Goal: Task Accomplishment & Management: Use online tool/utility

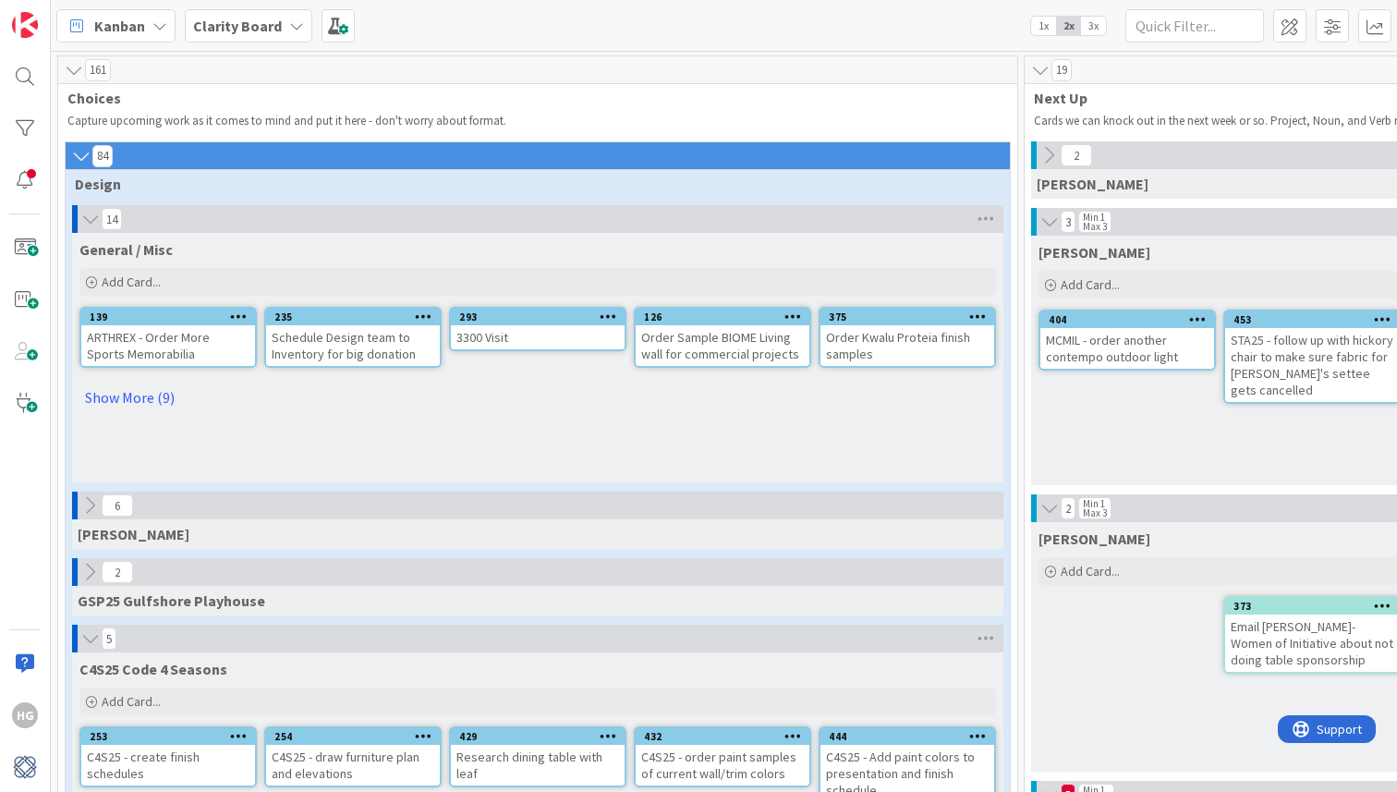
scroll to position [829, 834]
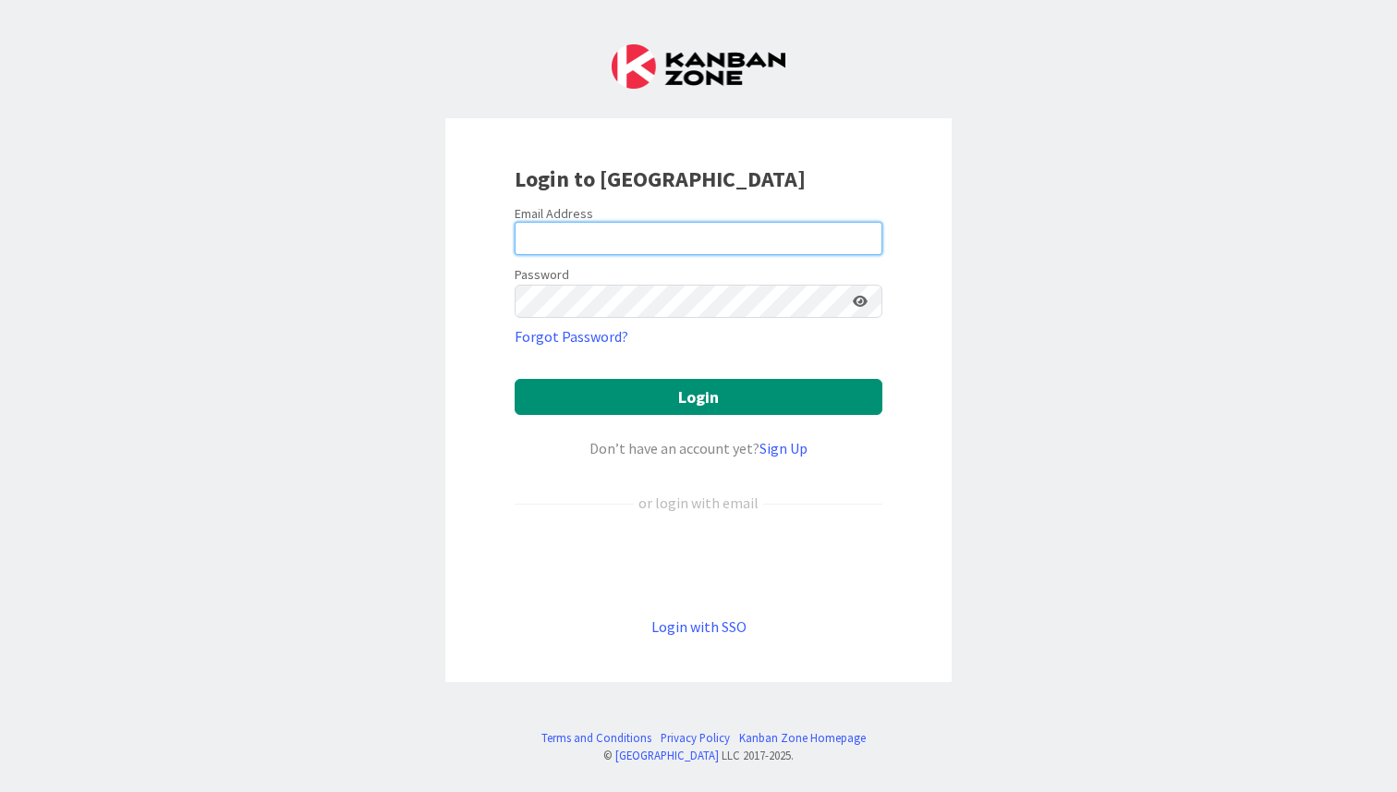
type input "[PERSON_NAME][EMAIL_ADDRESS][DOMAIN_NAME]"
click at [640, 424] on form "Email Address [PERSON_NAME][EMAIL_ADDRESS][DOMAIN_NAME] Password Forgot Passwor…" at bounding box center [699, 421] width 368 height 433
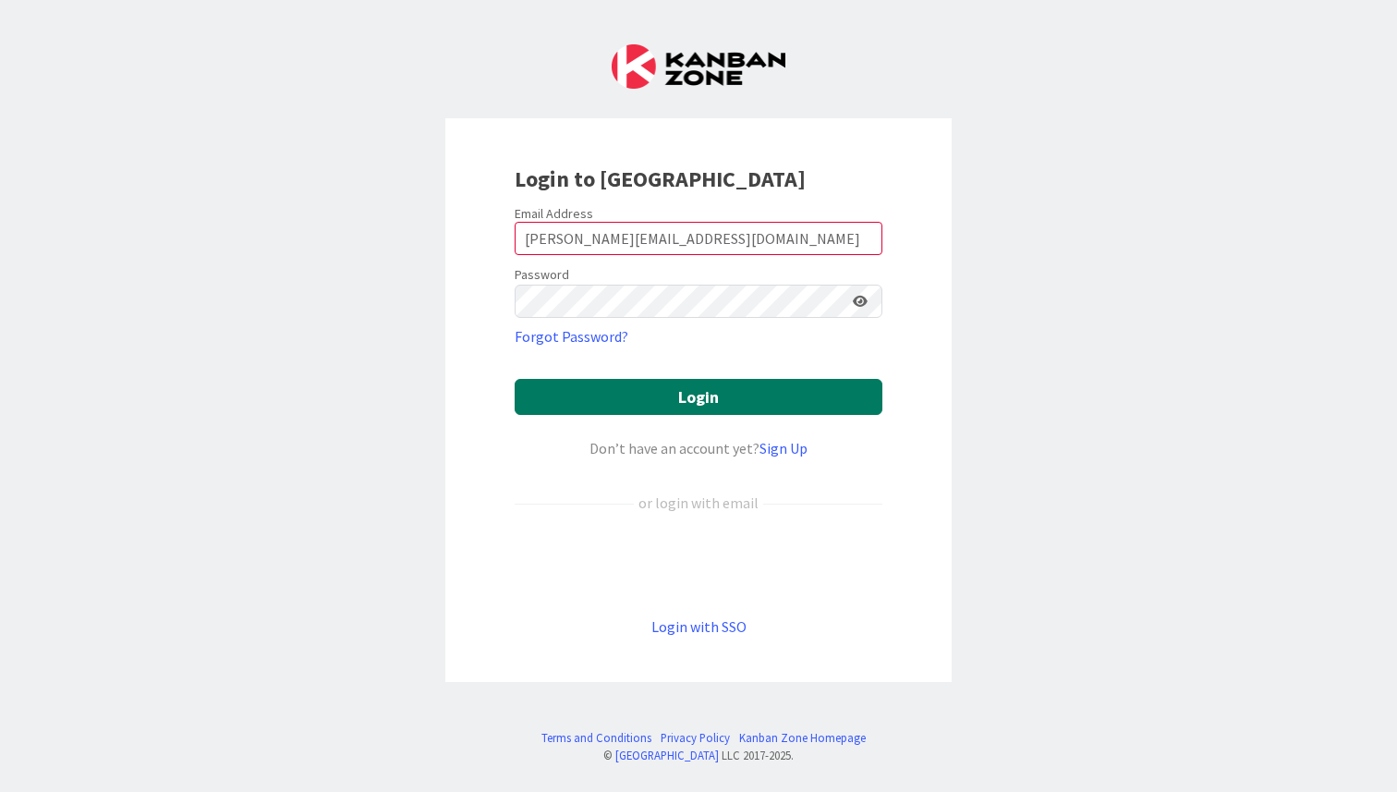
click at [640, 408] on button "Login" at bounding box center [699, 397] width 368 height 36
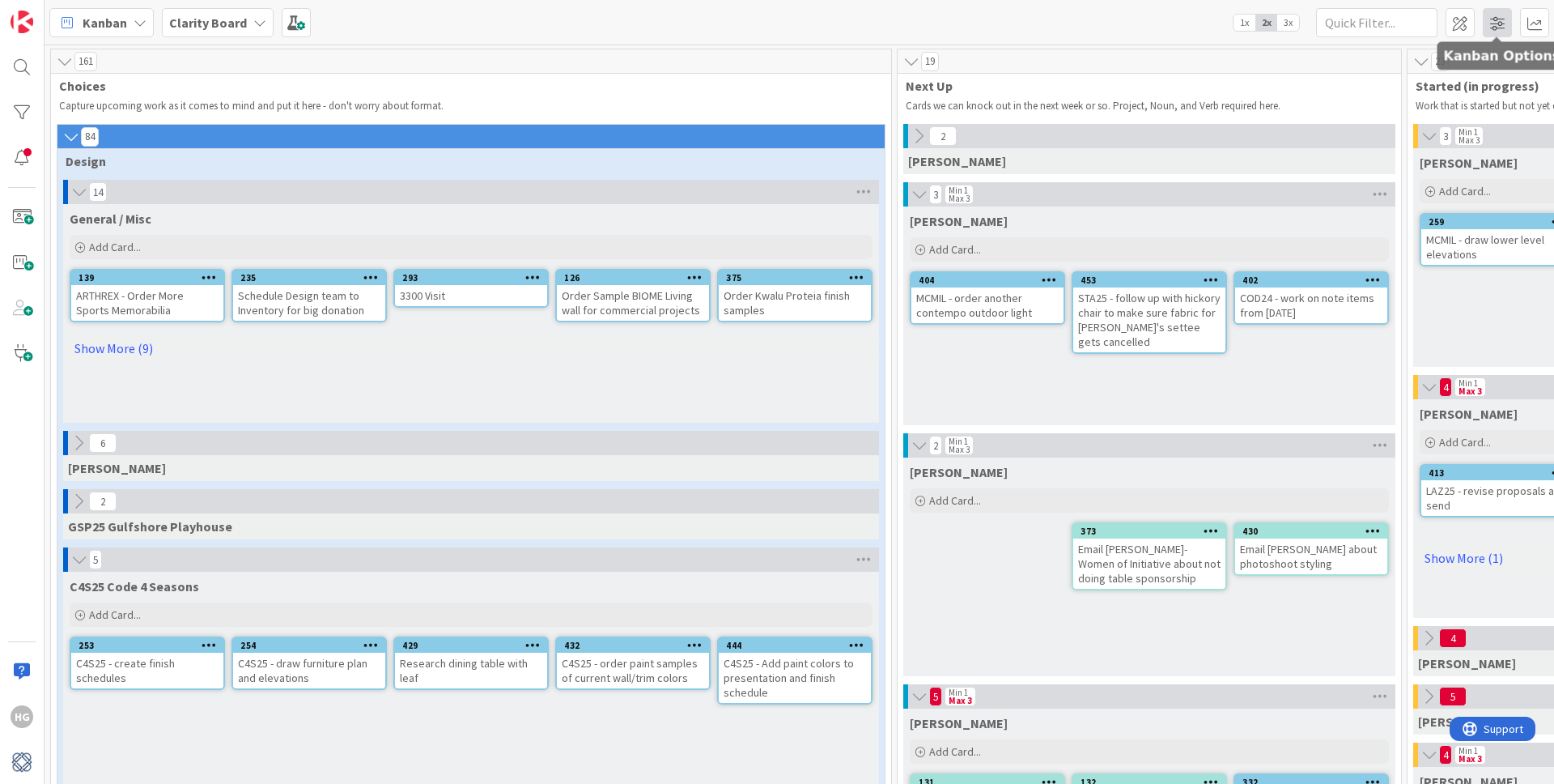
click at [1494, 21] on span at bounding box center [1497, 22] width 29 height 29
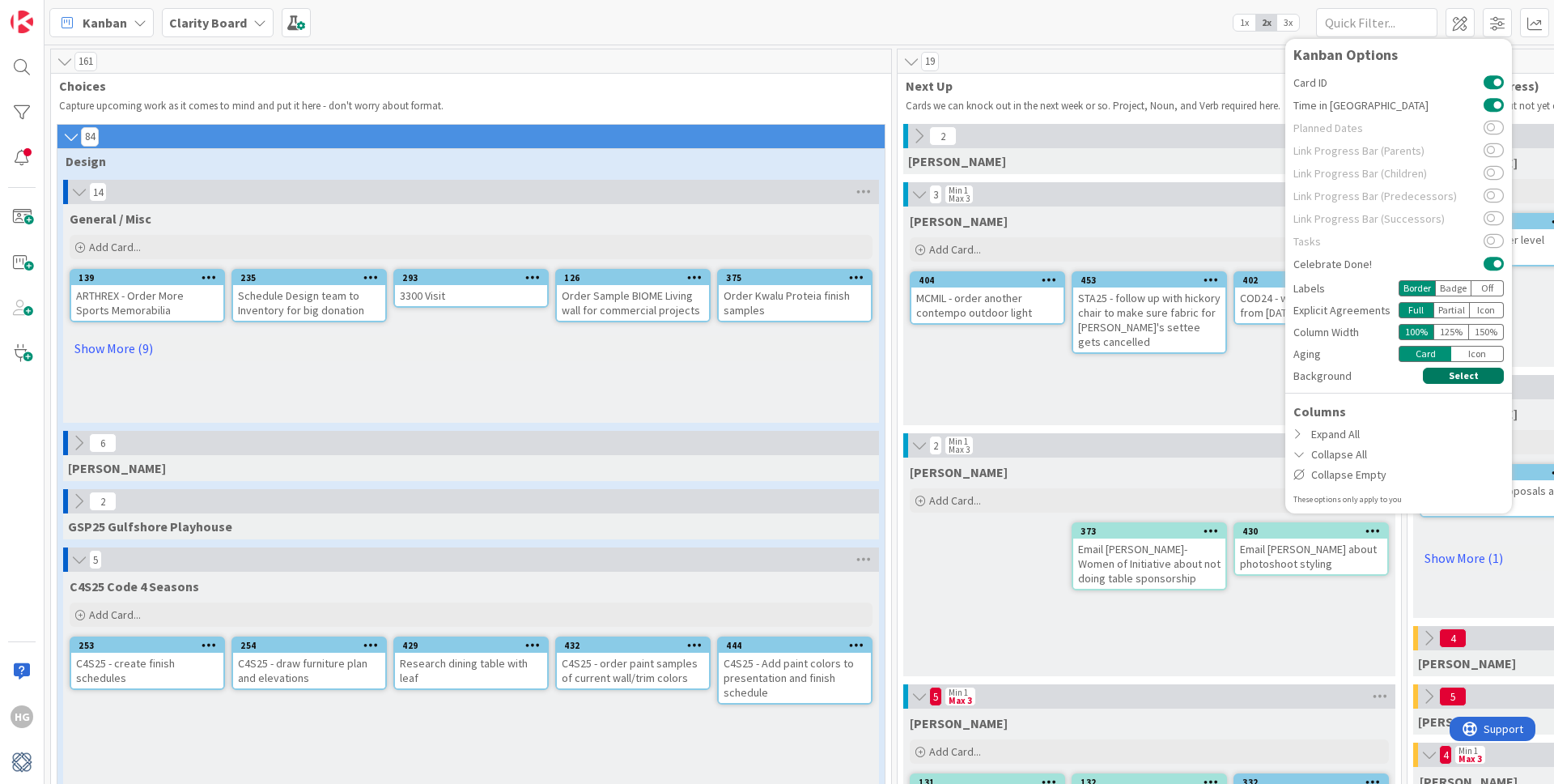
click at [1445, 372] on button "Select" at bounding box center [1464, 376] width 81 height 16
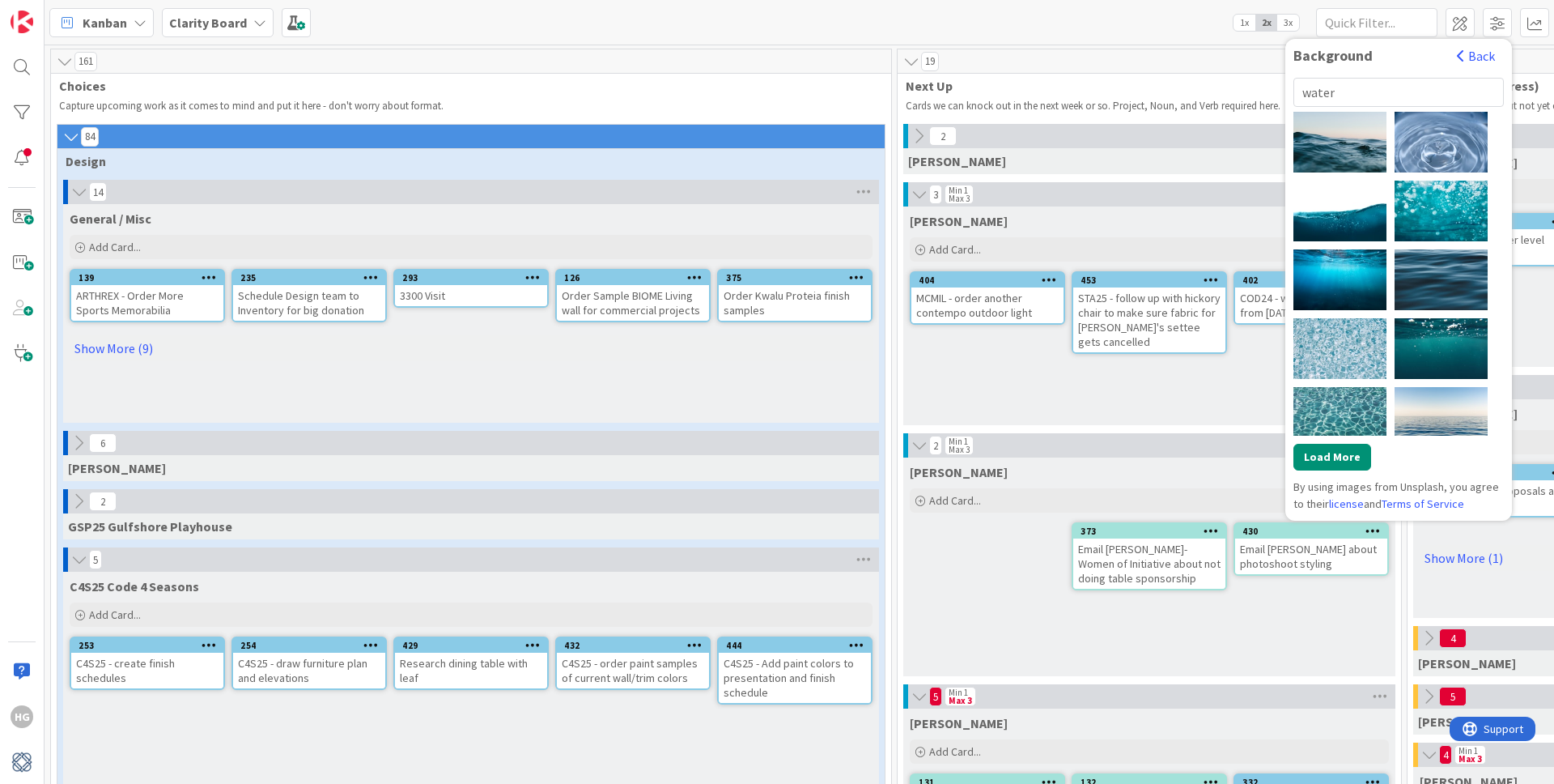
click at [1367, 86] on input "water" at bounding box center [1399, 92] width 210 height 29
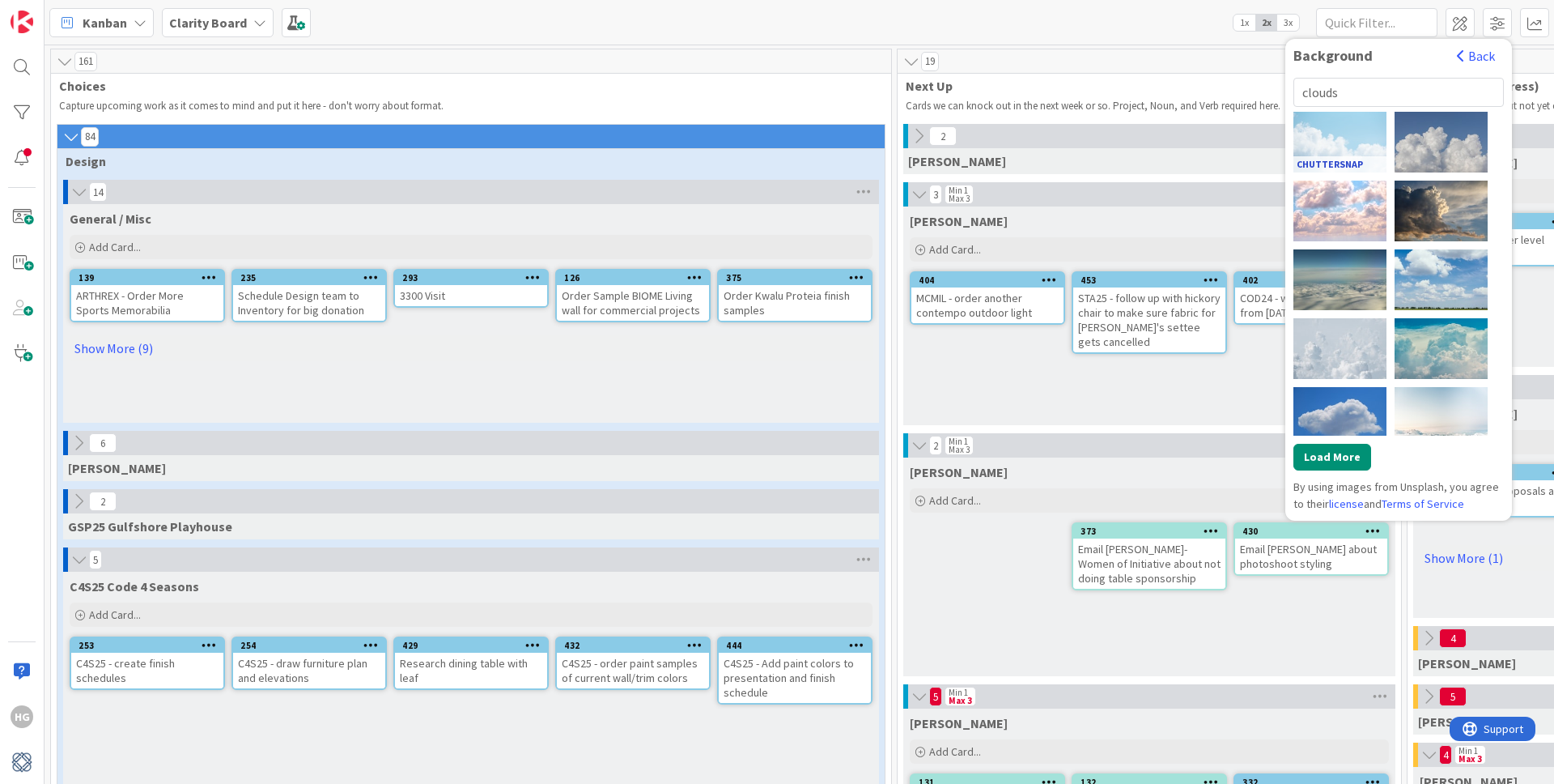
click at [1364, 162] on link "CHUTTERSNAP" at bounding box center [1340, 164] width 93 height 16
click at [1346, 135] on div "CHUTTERSNAP" at bounding box center [1340, 142] width 93 height 60
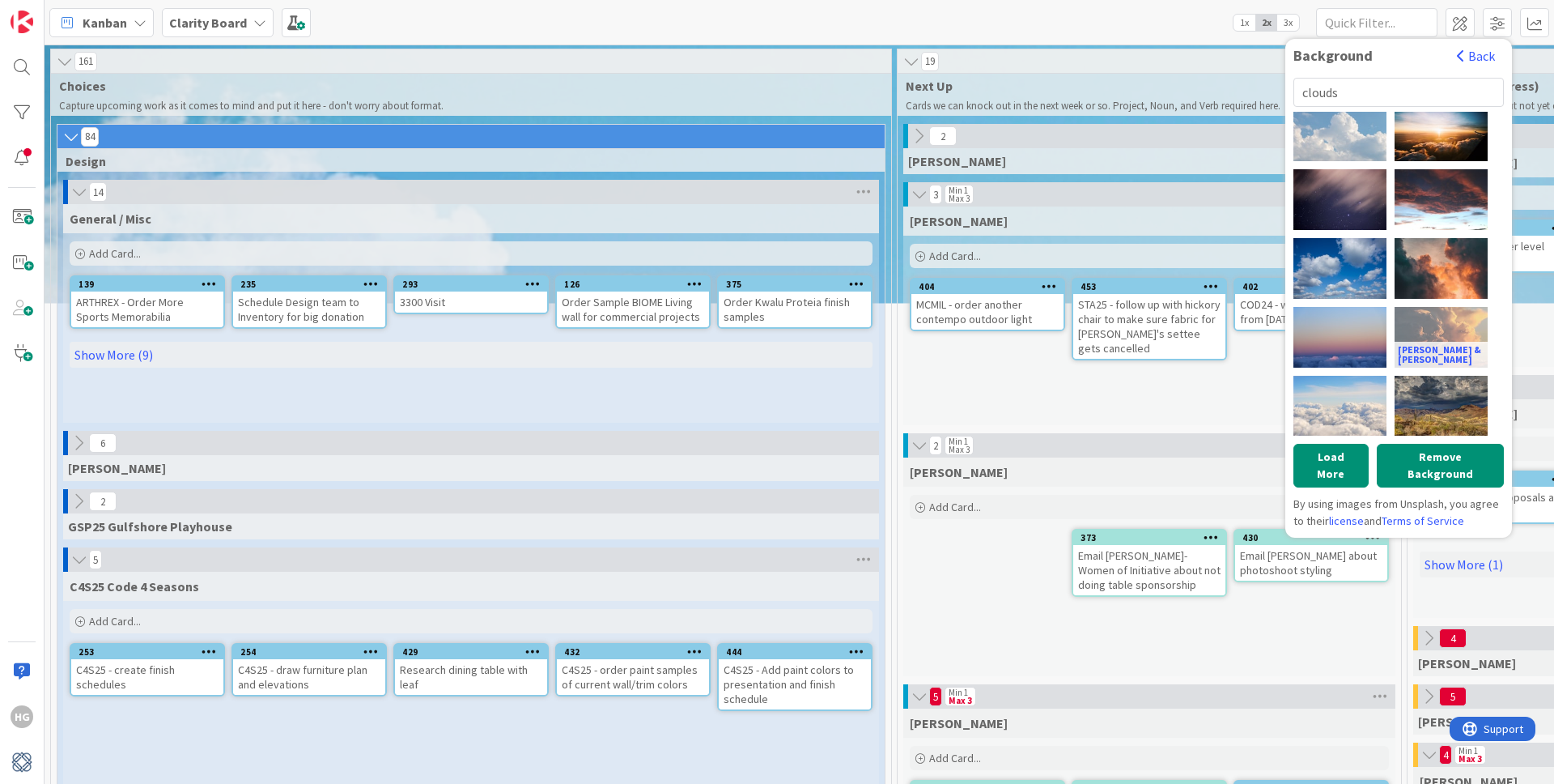
scroll to position [532, 0]
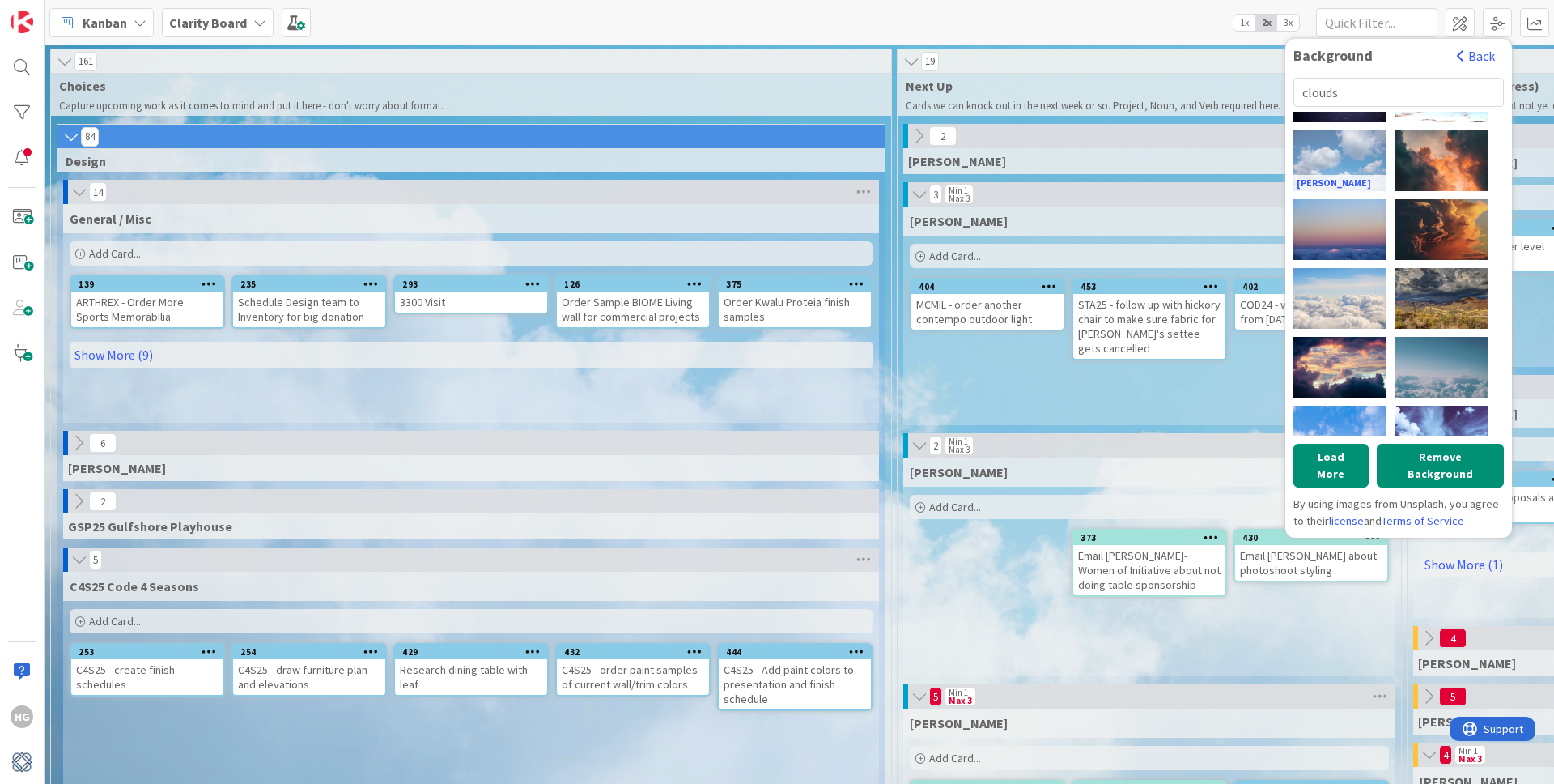
click at [1342, 163] on div "[PERSON_NAME]" at bounding box center [1340, 160] width 93 height 60
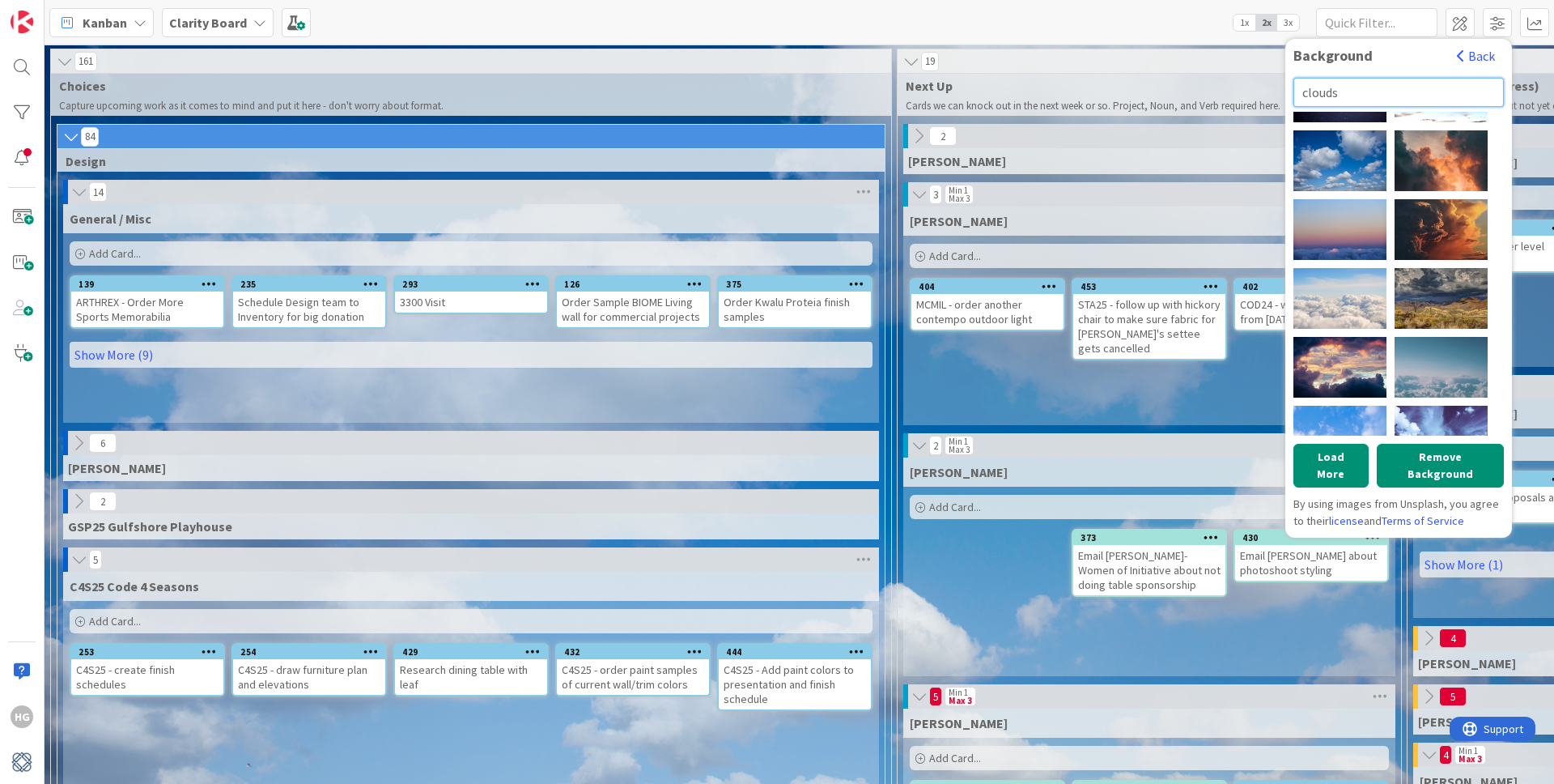
click at [1368, 88] on input "clouds" at bounding box center [1399, 92] width 210 height 29
type input "water"
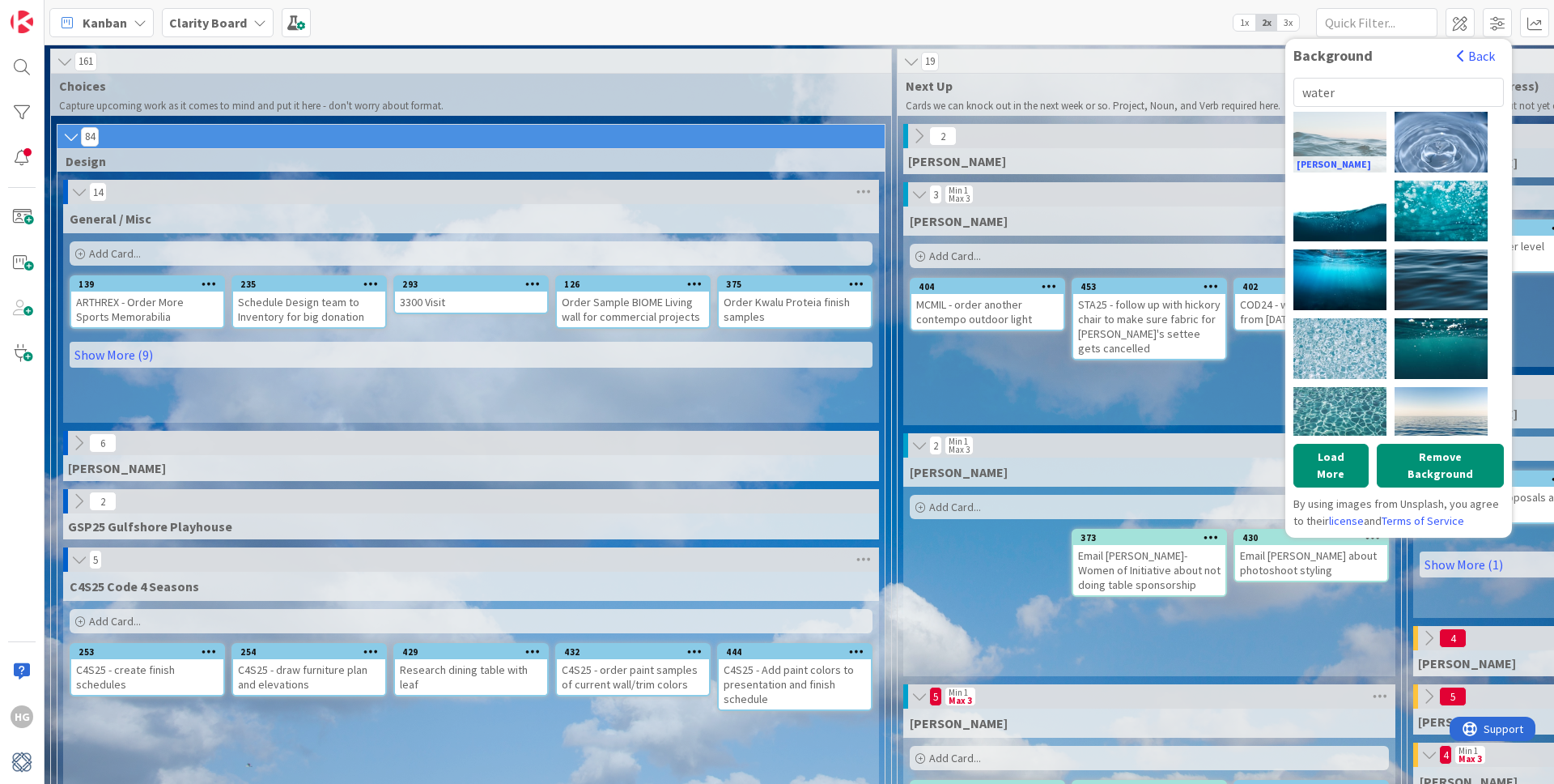
click at [1357, 145] on div "[PERSON_NAME]" at bounding box center [1340, 142] width 93 height 60
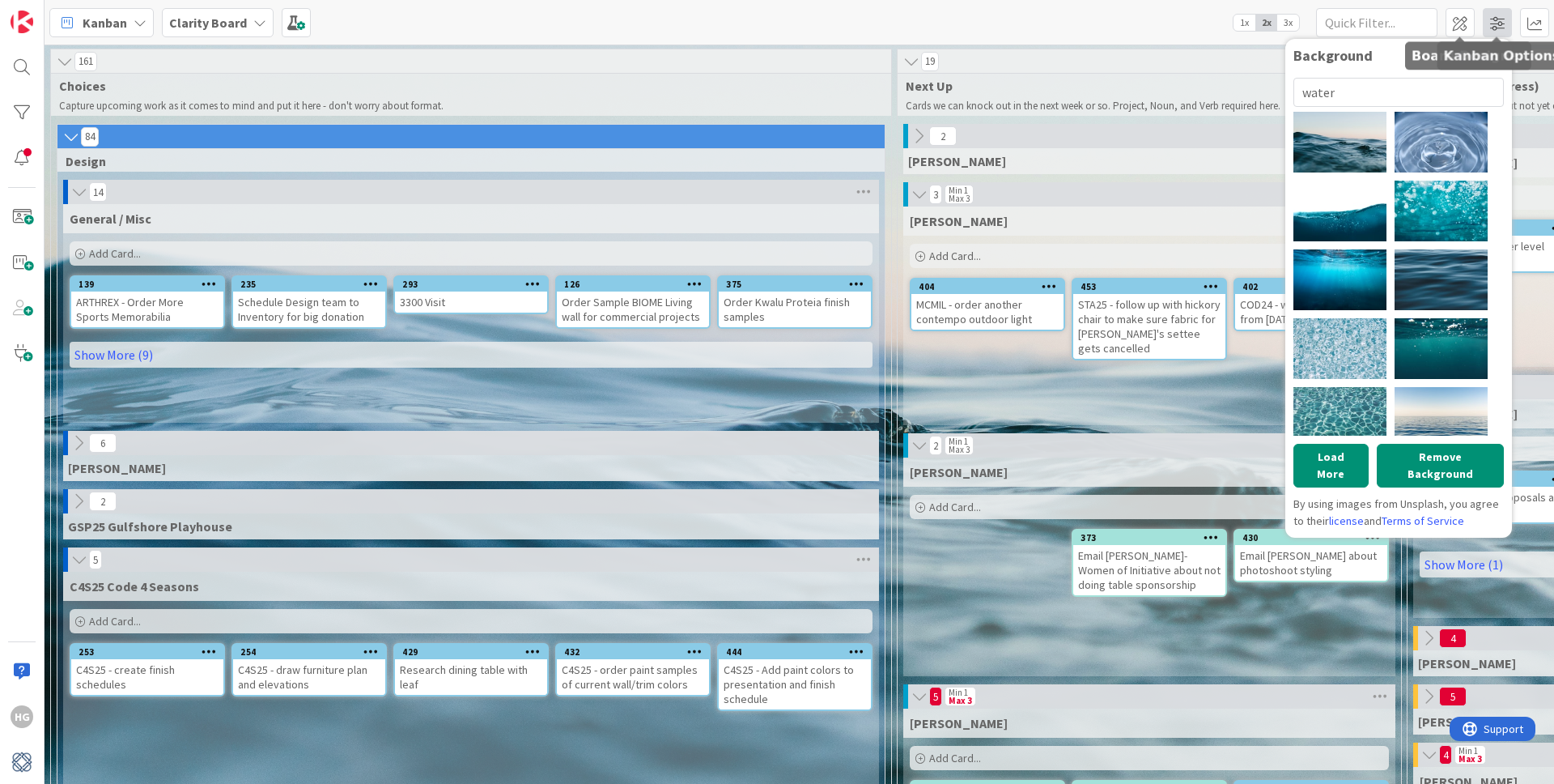
click at [1495, 18] on span at bounding box center [1497, 22] width 29 height 29
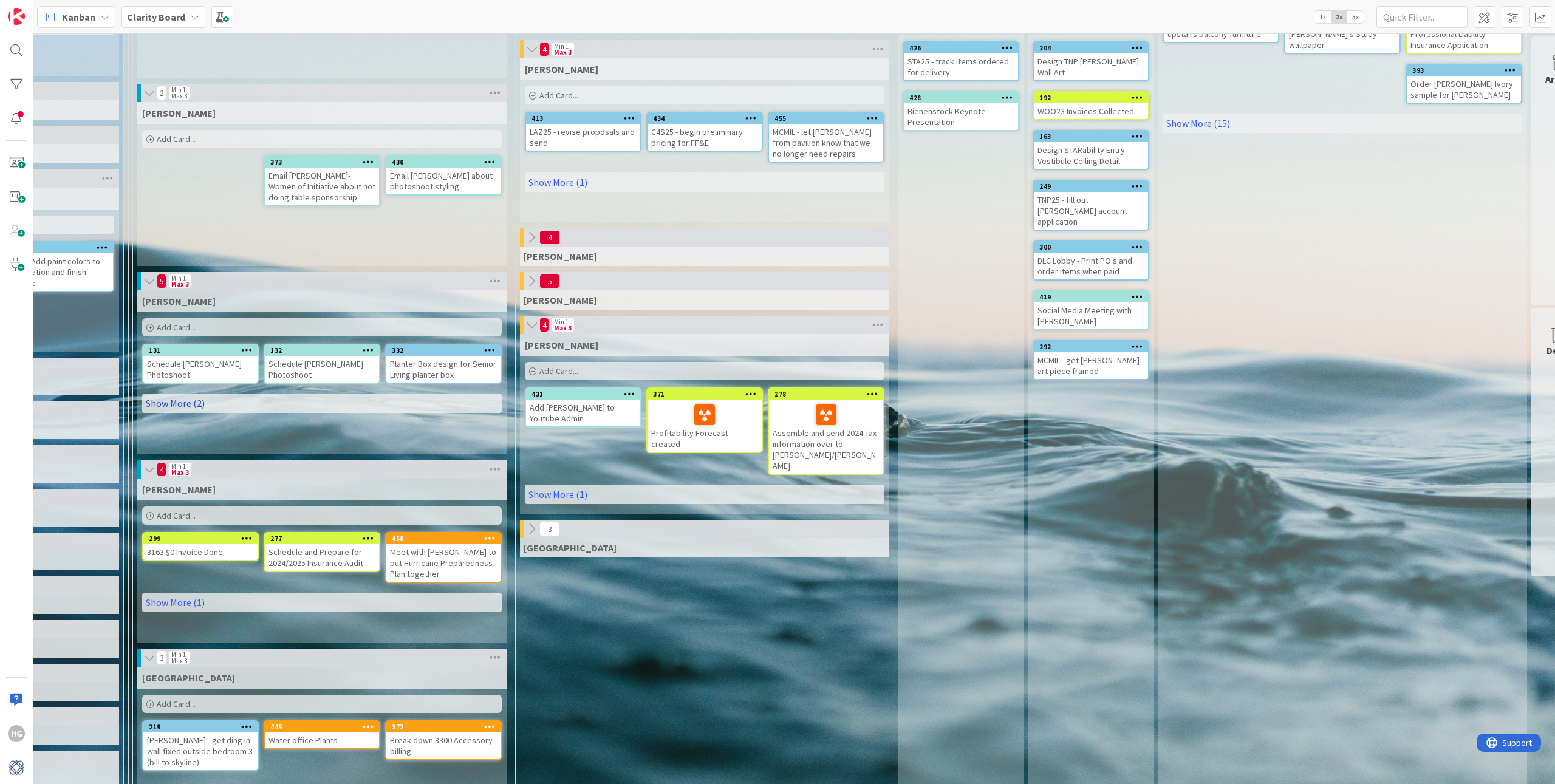
scroll to position [0, 541]
